Goal: Check status: Check status

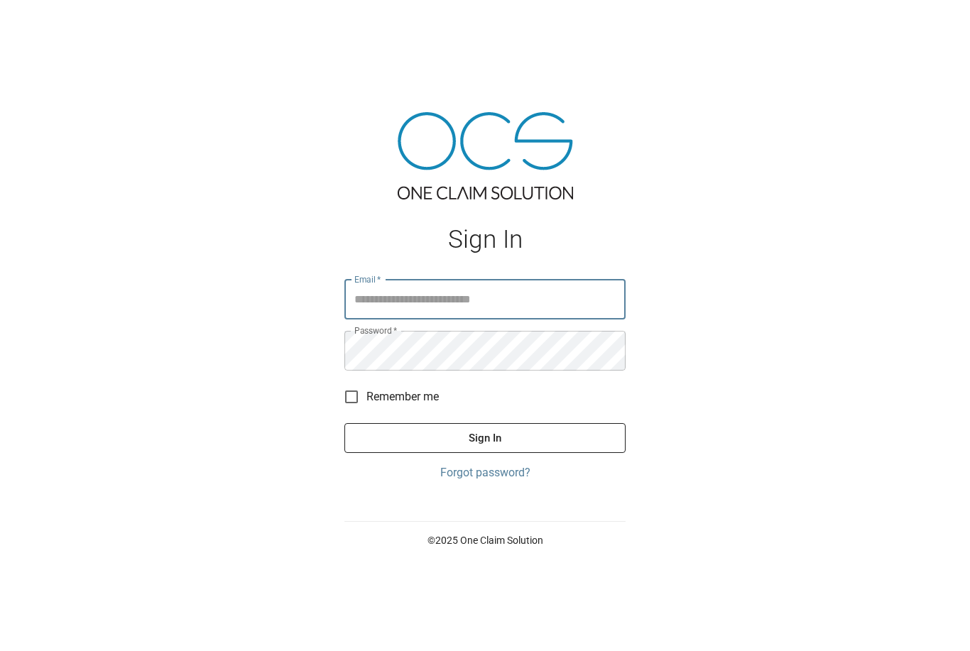
type input "**********"
click at [485, 453] on button "Sign In" at bounding box center [484, 438] width 281 height 30
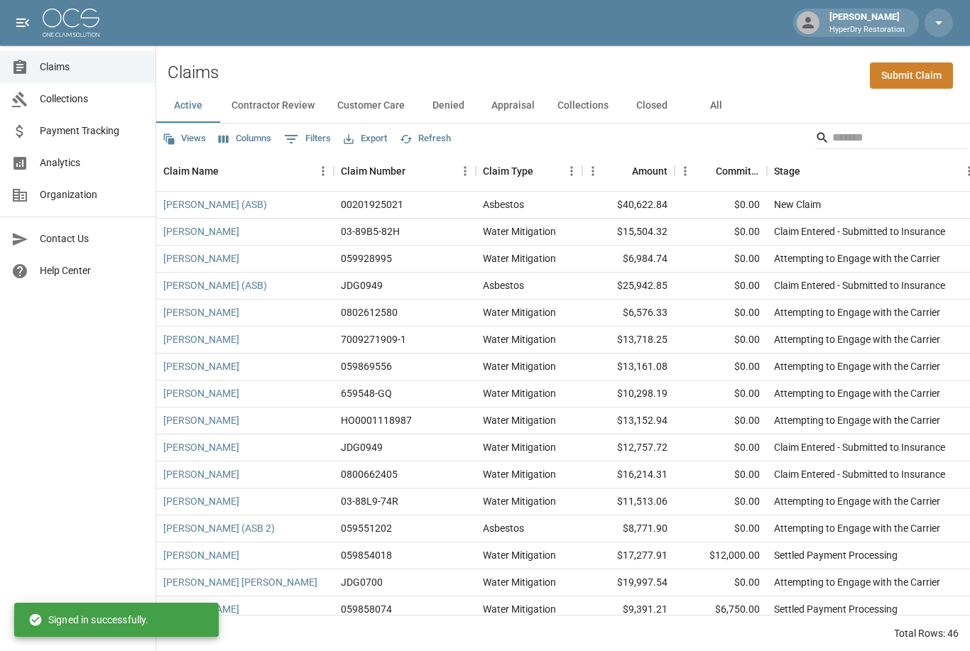
click at [599, 93] on button "Collections" at bounding box center [583, 106] width 74 height 34
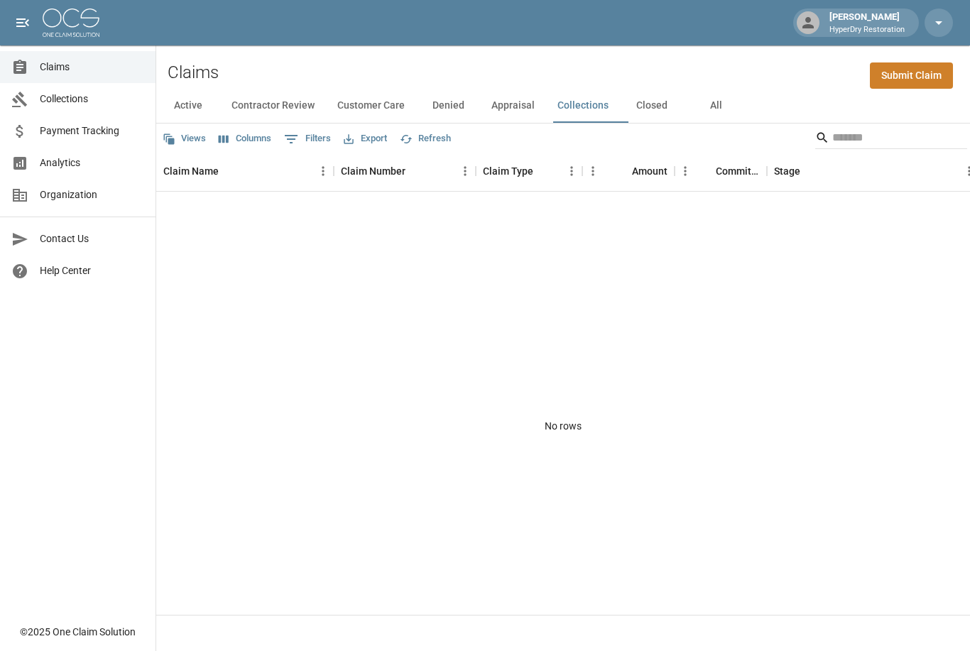
click at [109, 104] on span "Collections" at bounding box center [92, 99] width 104 height 15
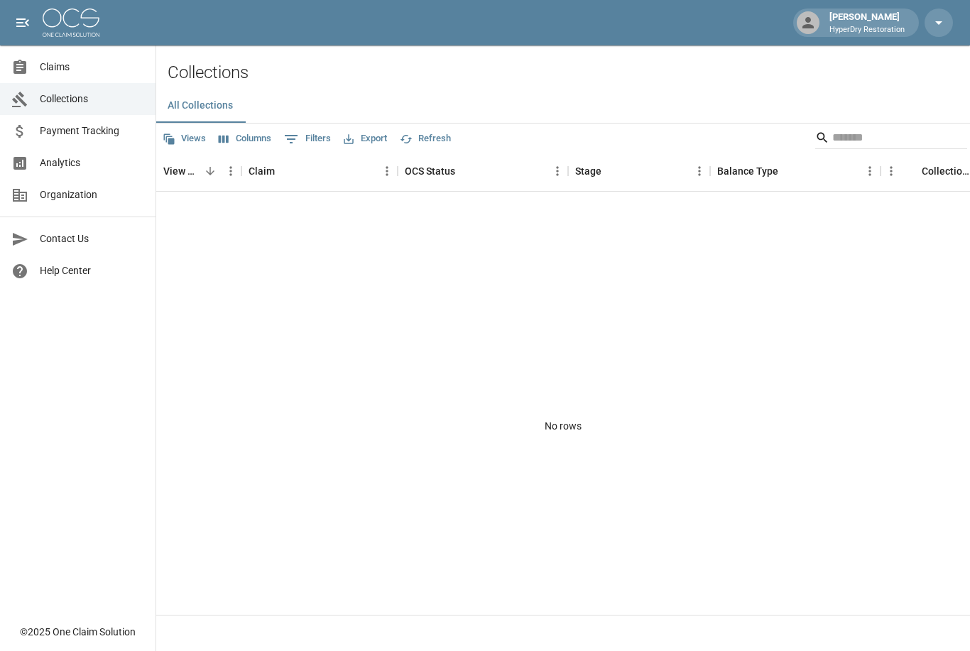
click at [94, 167] on span "Analytics" at bounding box center [92, 163] width 104 height 15
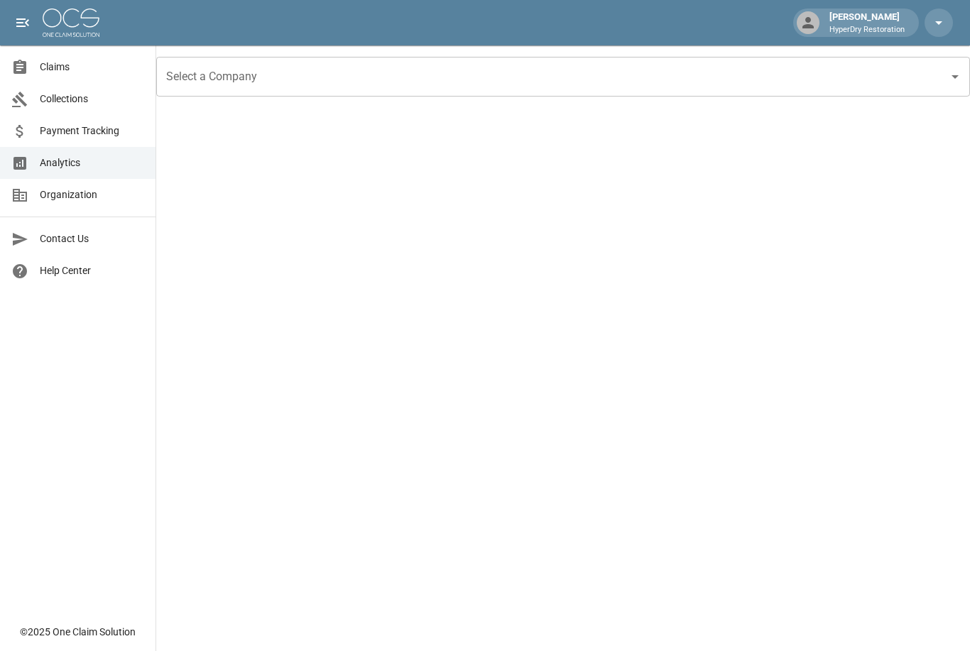
click at [97, 127] on span "Payment Tracking" at bounding box center [92, 131] width 104 height 15
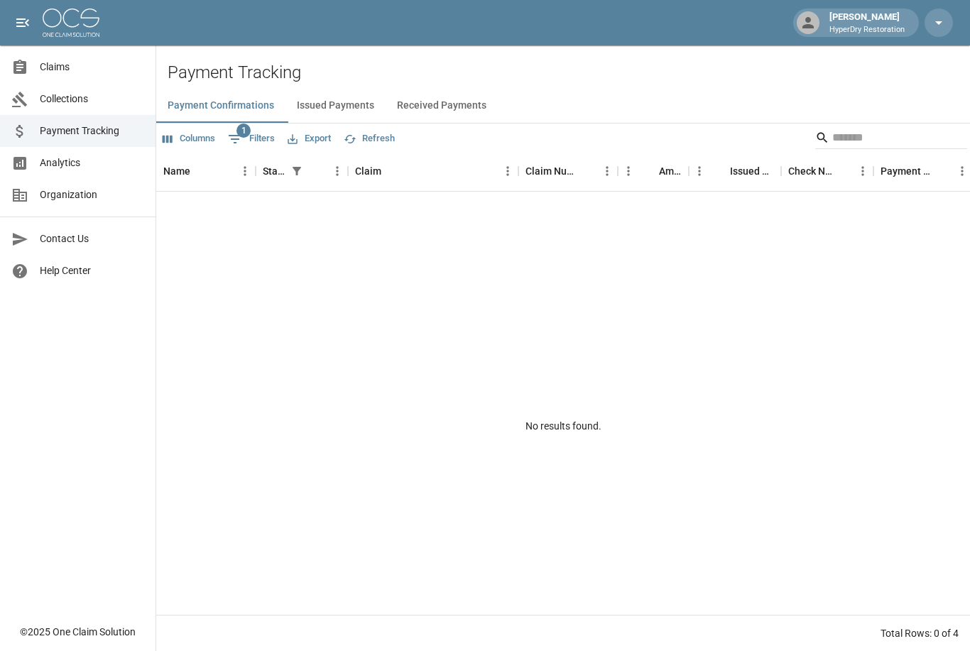
click at [104, 131] on span "Payment Tracking" at bounding box center [92, 131] width 104 height 15
click at [268, 143] on button "1 Filters" at bounding box center [251, 139] width 54 height 23
select select "******"
select select "**********"
click at [107, 163] on span "Analytics" at bounding box center [92, 163] width 104 height 15
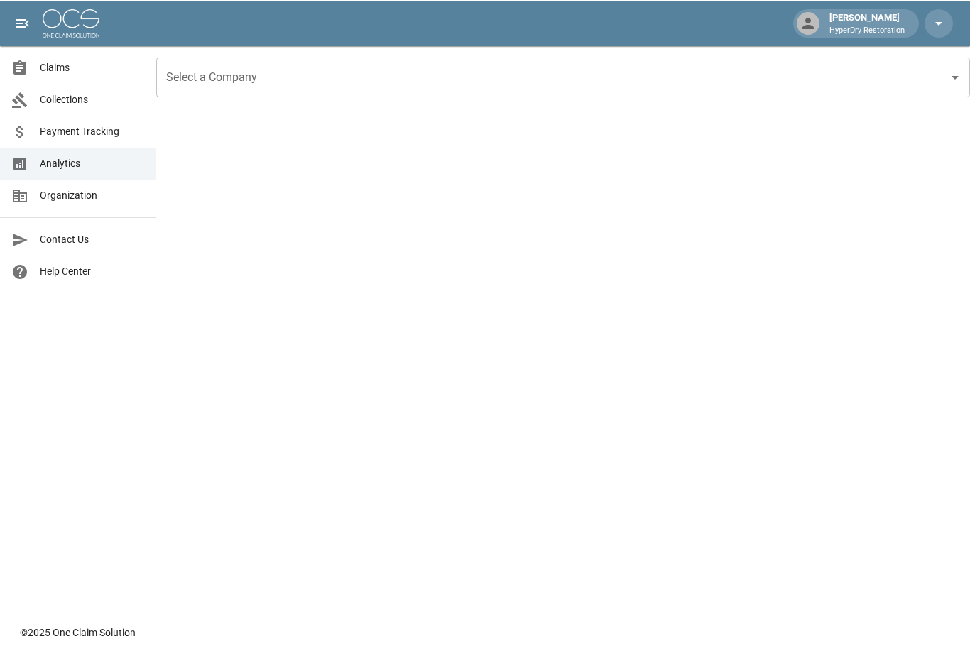
scroll to position [51, 0]
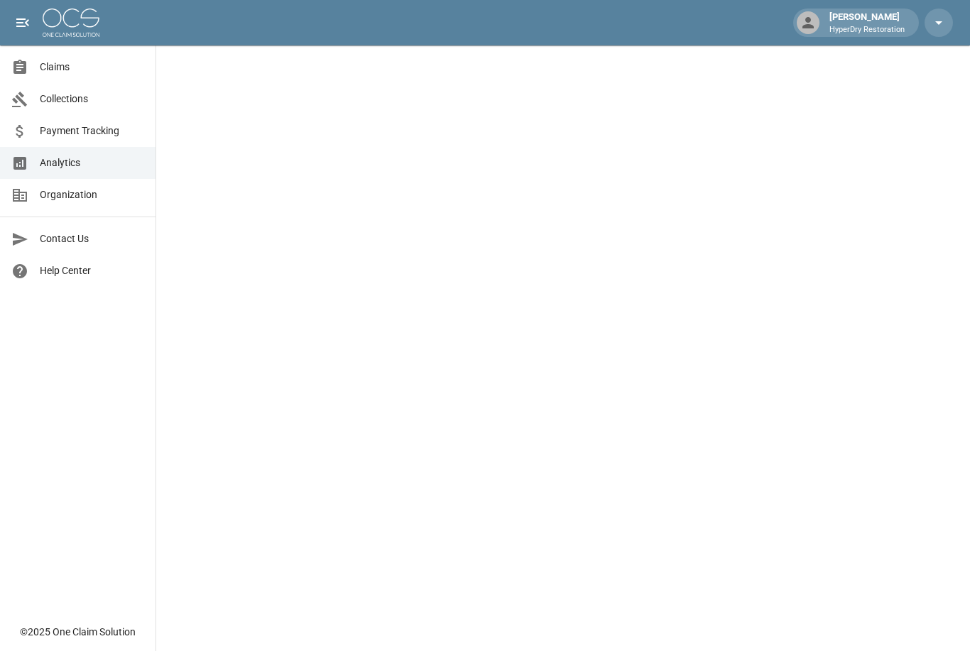
click at [100, 197] on span "Organization" at bounding box center [92, 194] width 104 height 15
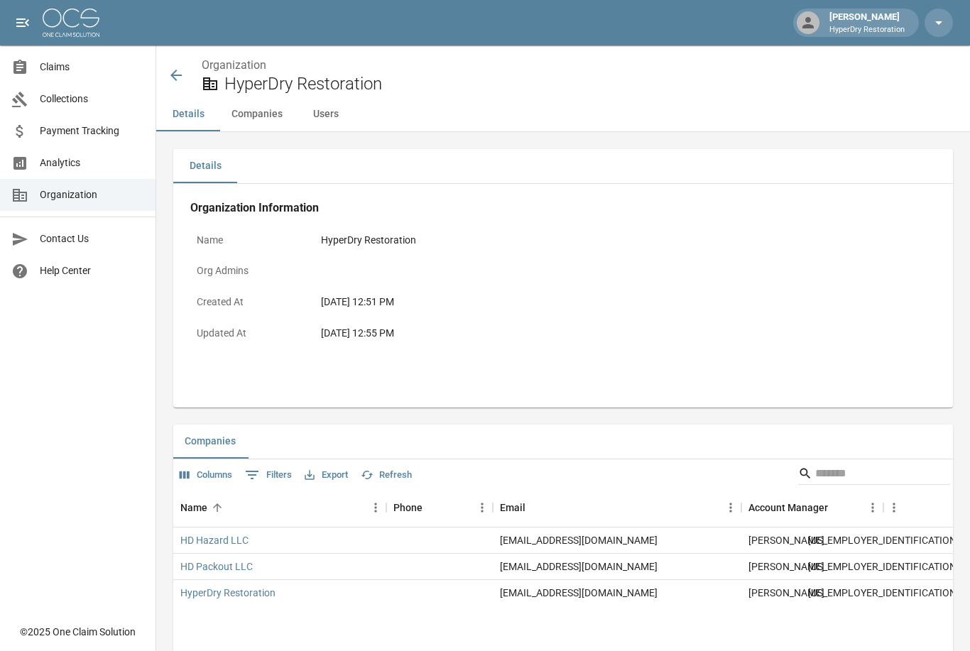
click at [107, 131] on span "Payment Tracking" at bounding box center [92, 131] width 104 height 15
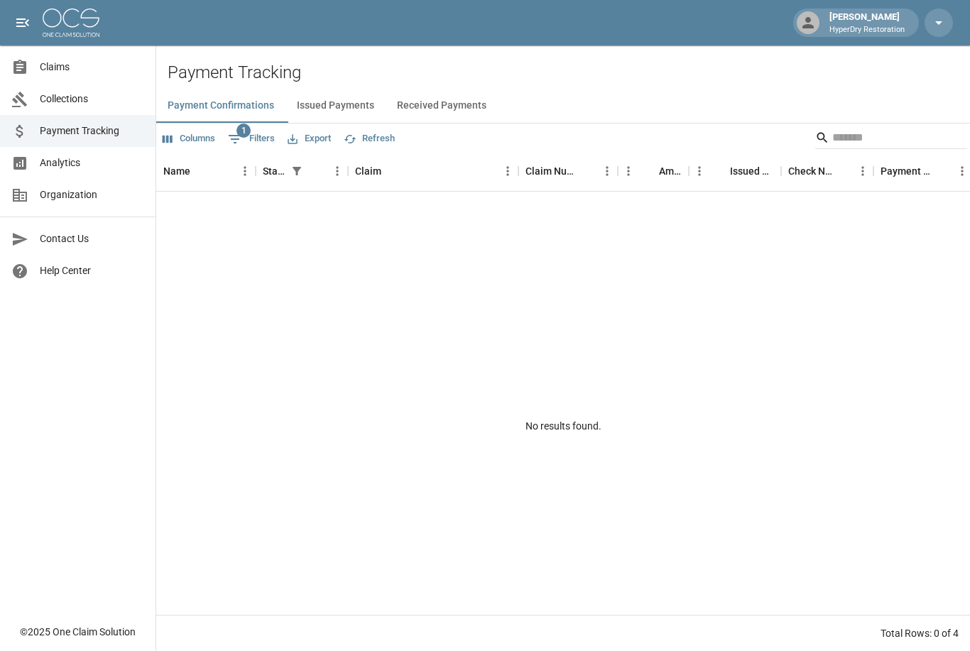
click at [263, 130] on button "1 Filters" at bounding box center [251, 139] width 54 height 23
select select "******"
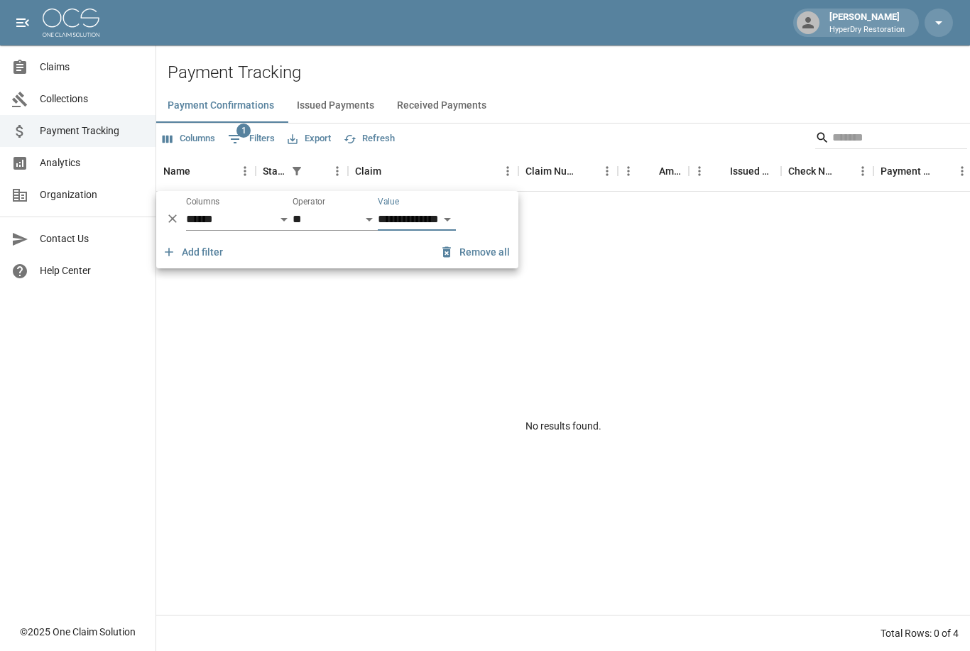
select select "********"
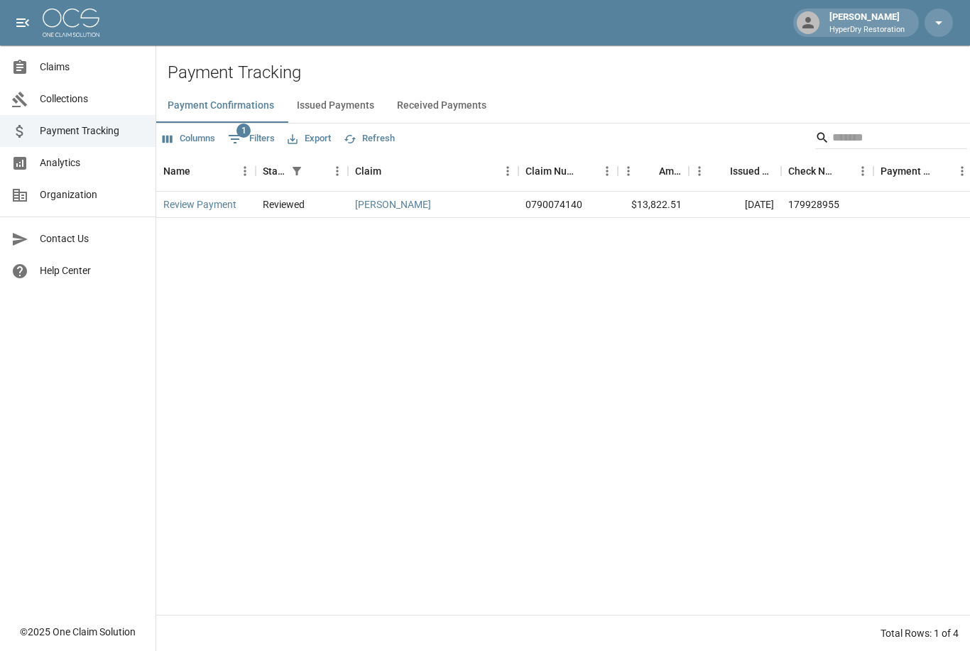
click at [627, 353] on div "Review Payment Reviewed Araujo, Manuela 0790074140 $13,822.51 May 30, 2025 1799…" at bounding box center [763, 403] width 1214 height 423
click at [350, 106] on button "Issued Payments" at bounding box center [336, 106] width 100 height 34
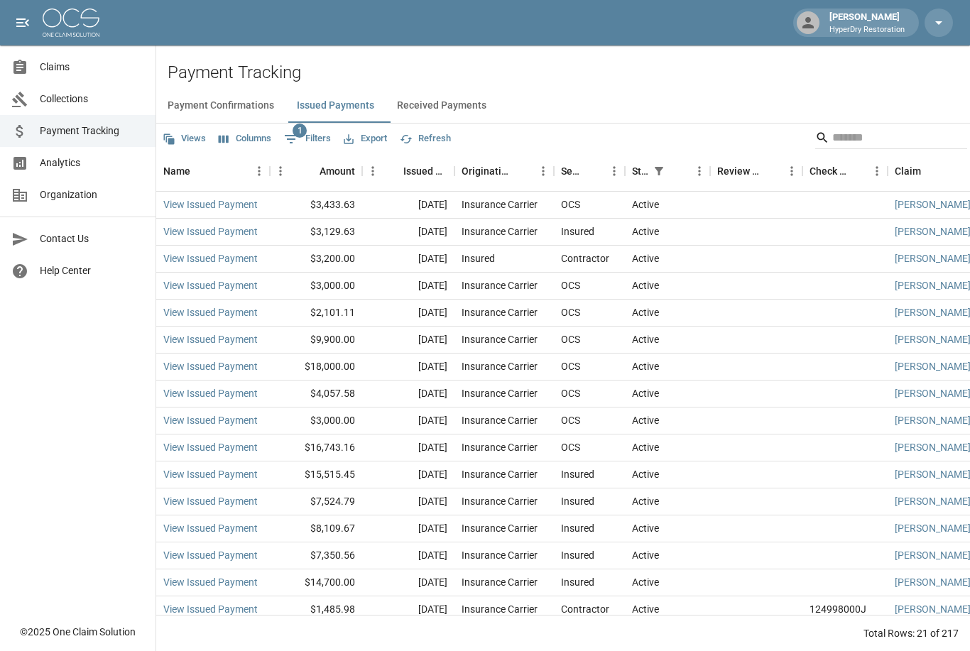
click at [52, 116] on link "Payment Tracking" at bounding box center [78, 131] width 156 height 32
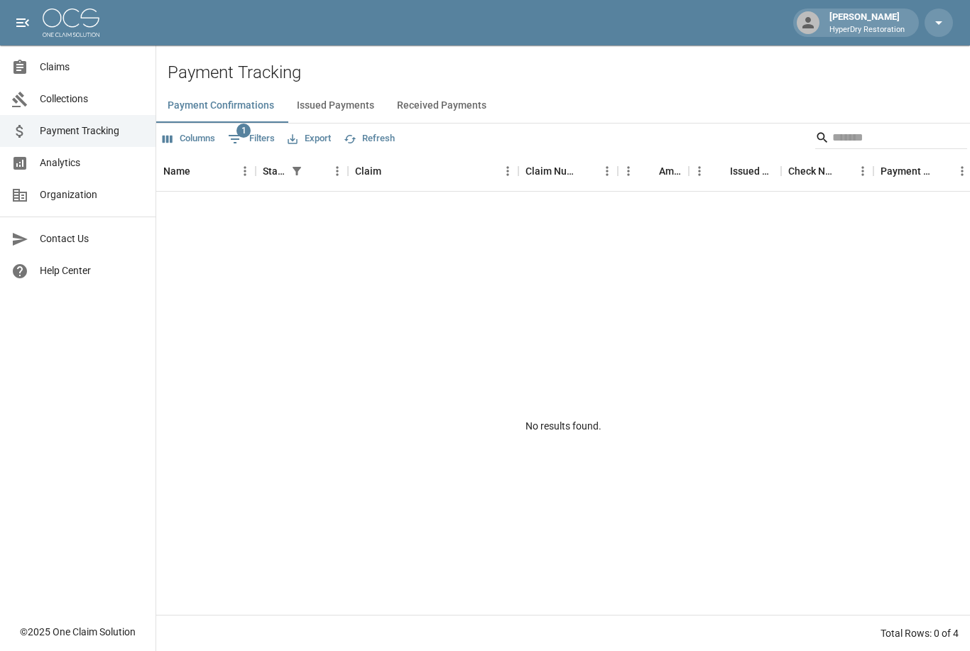
click at [58, 106] on span "Collections" at bounding box center [92, 99] width 104 height 15
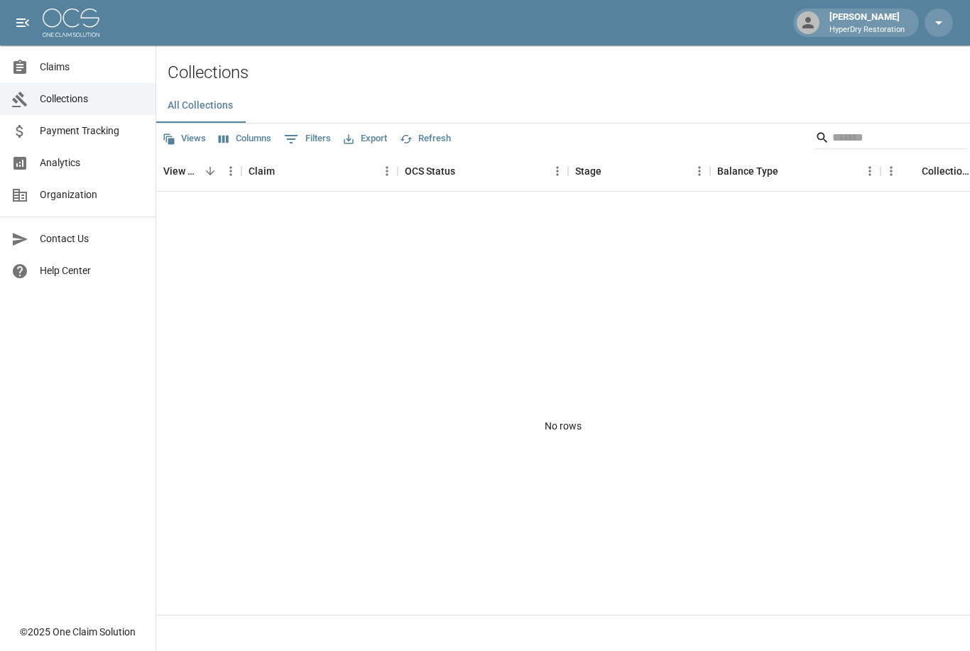
click at [190, 143] on button "Views" at bounding box center [184, 139] width 50 height 22
click at [242, 332] on div at bounding box center [485, 325] width 970 height 651
click at [46, 128] on span "Payment Tracking" at bounding box center [92, 131] width 104 height 15
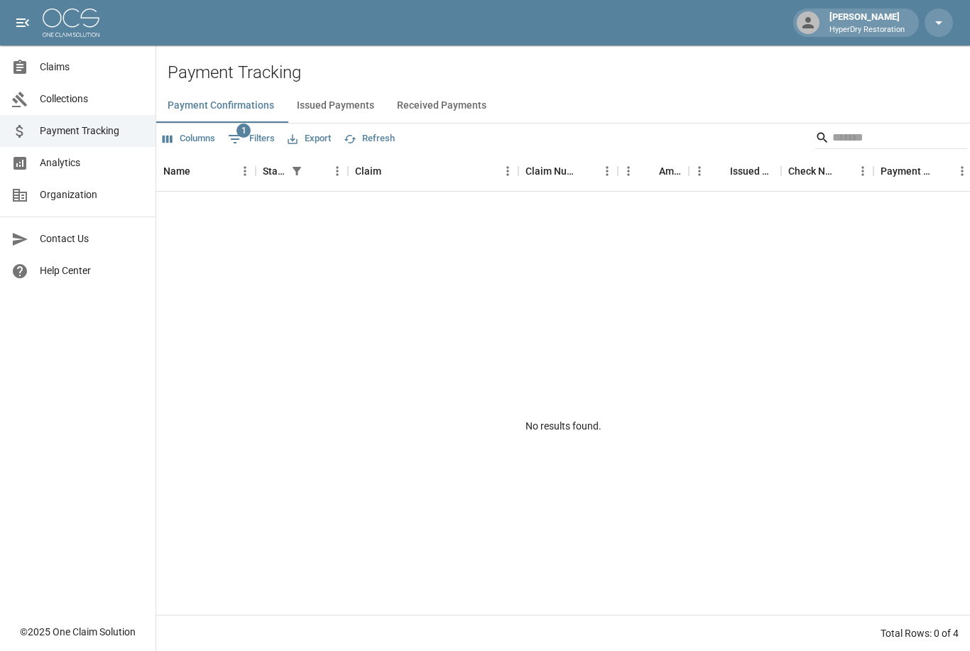
click at [479, 108] on button "Received Payments" at bounding box center [442, 106] width 112 height 34
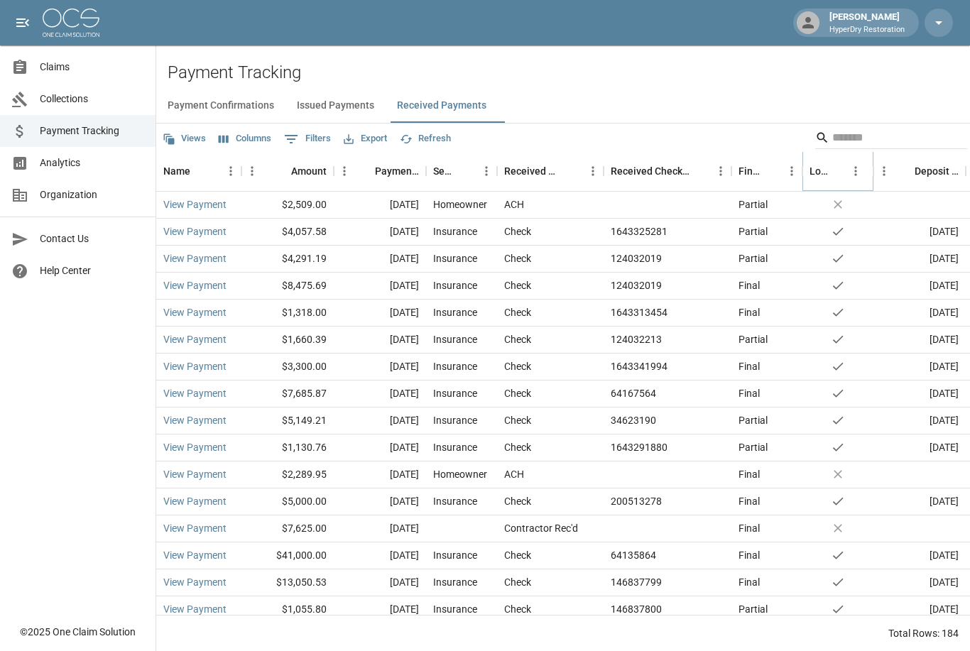
click at [830, 171] on button "Sort" at bounding box center [840, 171] width 20 height 20
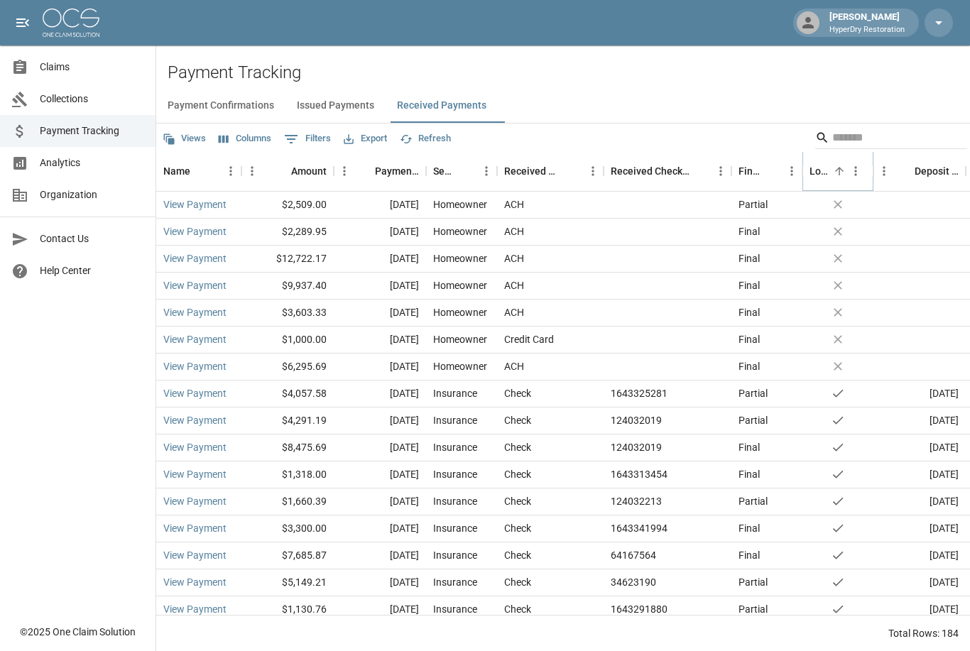
click at [837, 173] on icon "Sort" at bounding box center [839, 171] width 13 height 13
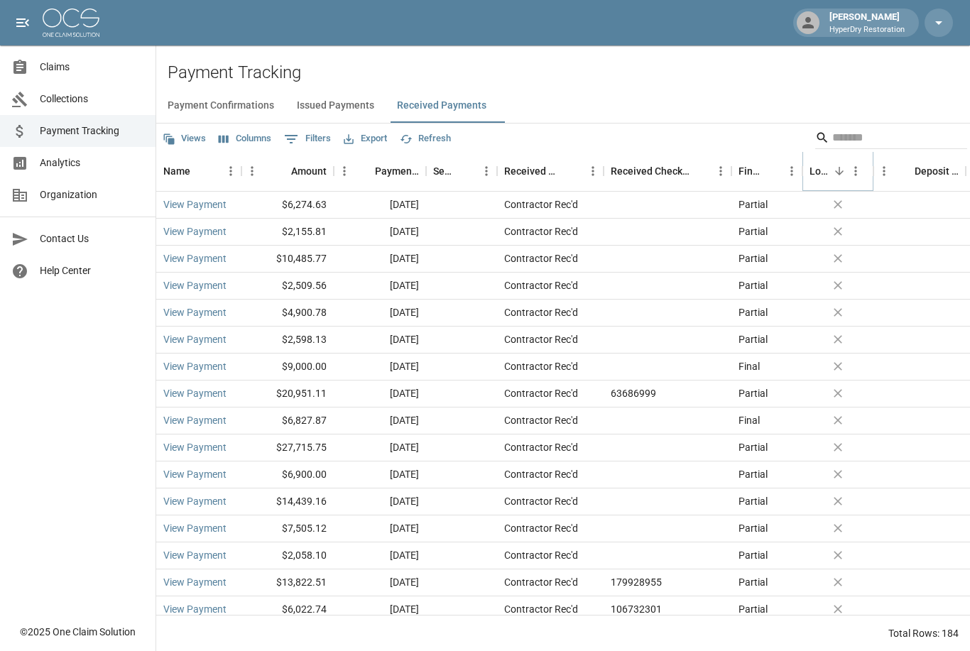
click at [842, 167] on icon "Sort" at bounding box center [839, 171] width 13 height 13
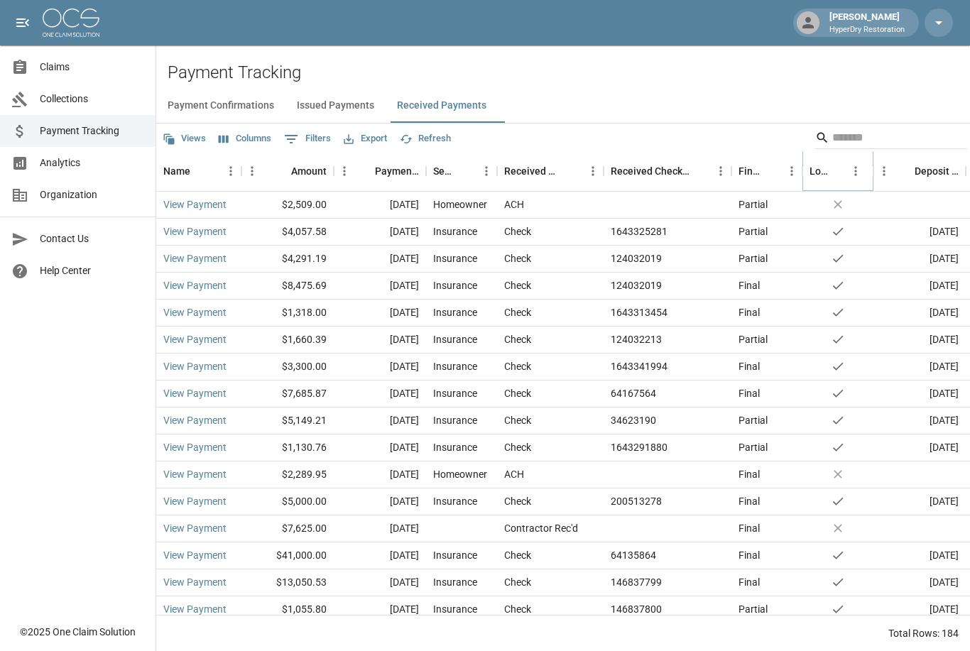
click at [854, 175] on icon "Menu" at bounding box center [856, 171] width 14 height 14
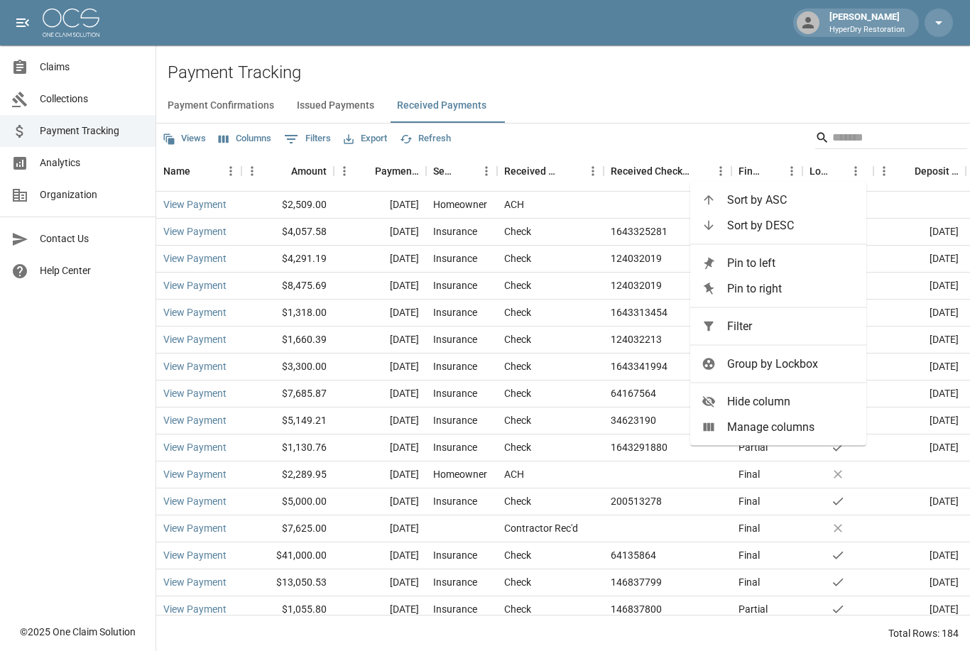
click at [778, 68] on h2 "Payment Tracking" at bounding box center [569, 72] width 803 height 21
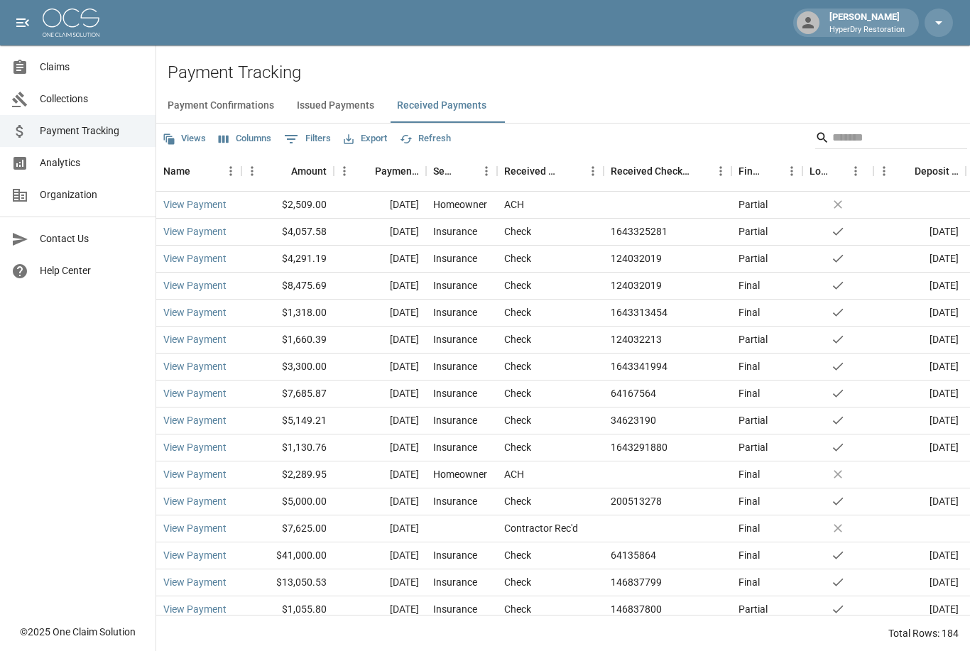
click at [351, 106] on button "Issued Payments" at bounding box center [336, 106] width 100 height 34
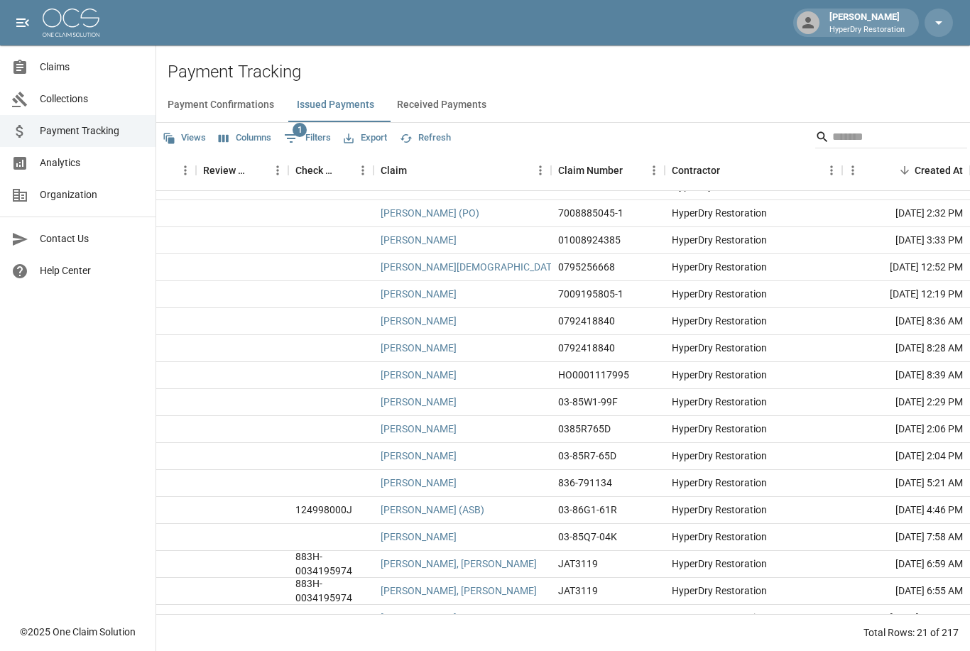
scroll to position [98, 514]
click at [406, 558] on link "[PERSON_NAME], [PERSON_NAME]" at bounding box center [459, 565] width 156 height 14
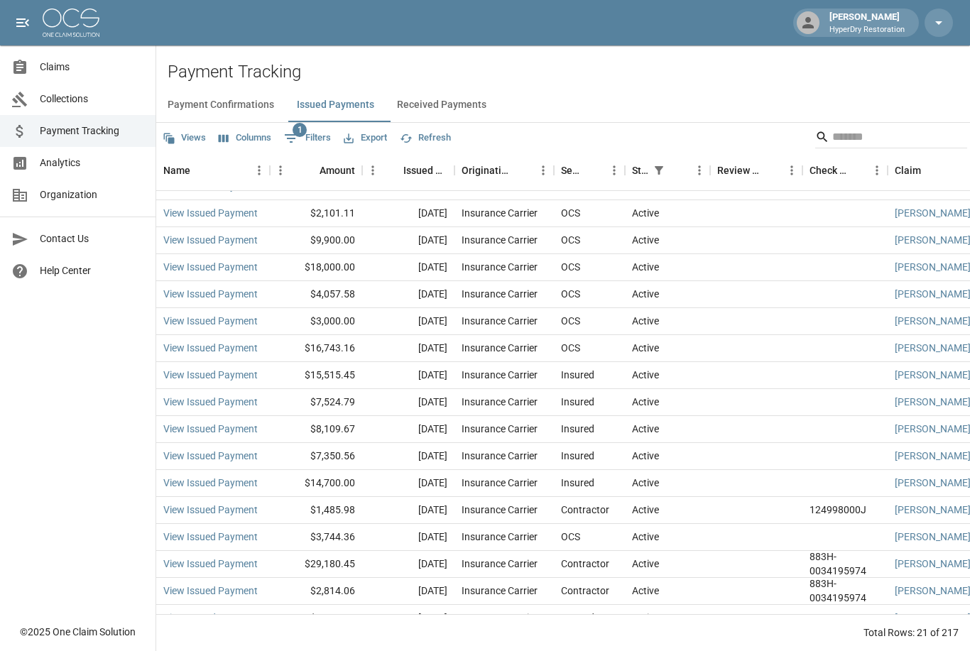
scroll to position [98, 0]
click at [45, 161] on span "Analytics" at bounding box center [92, 163] width 104 height 15
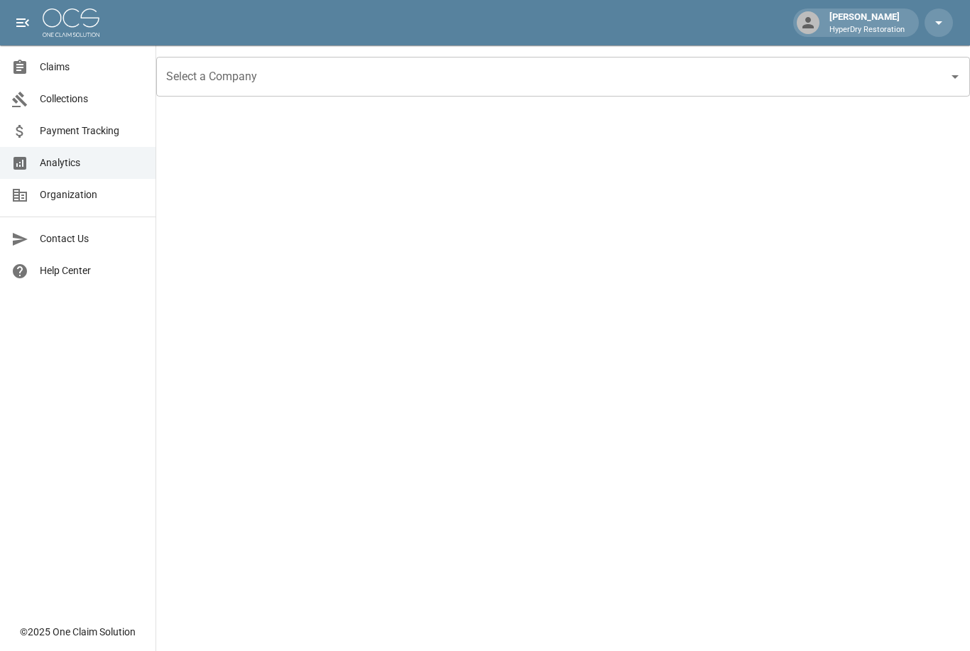
click at [48, 99] on span "Collections" at bounding box center [92, 99] width 104 height 15
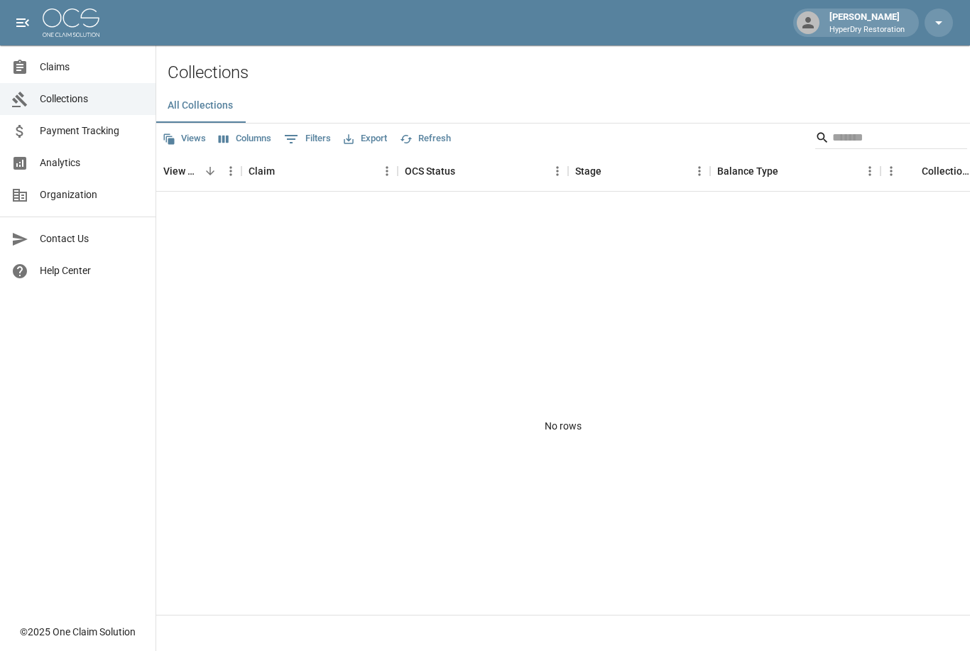
click at [50, 72] on span "Claims" at bounding box center [92, 67] width 104 height 15
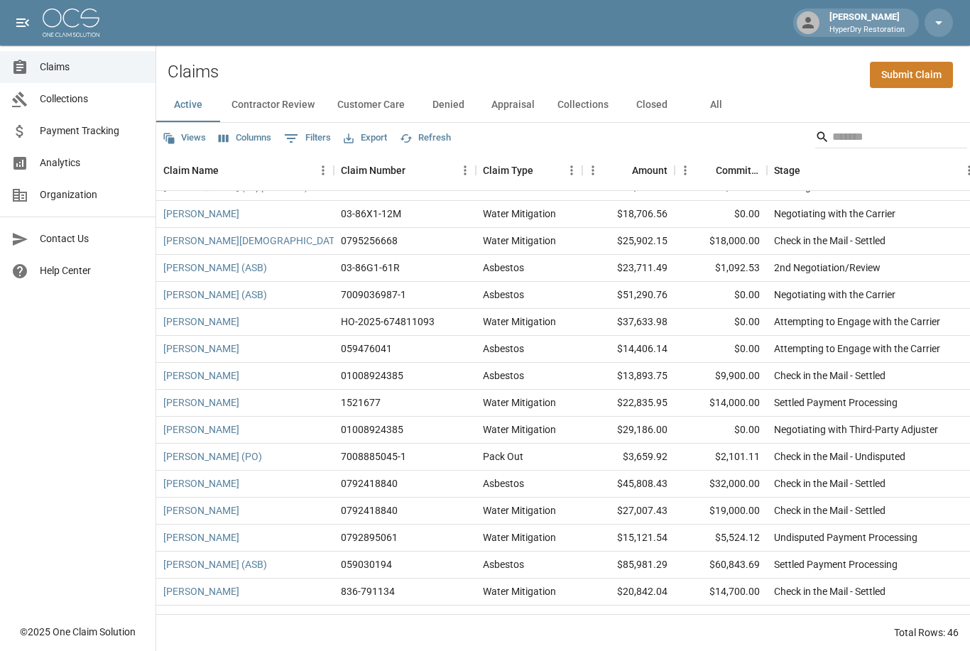
scroll to position [45, 0]
click at [189, 558] on link "[PERSON_NAME] (ASB)" at bounding box center [215, 565] width 104 height 14
